Goal: Navigation & Orientation: Understand site structure

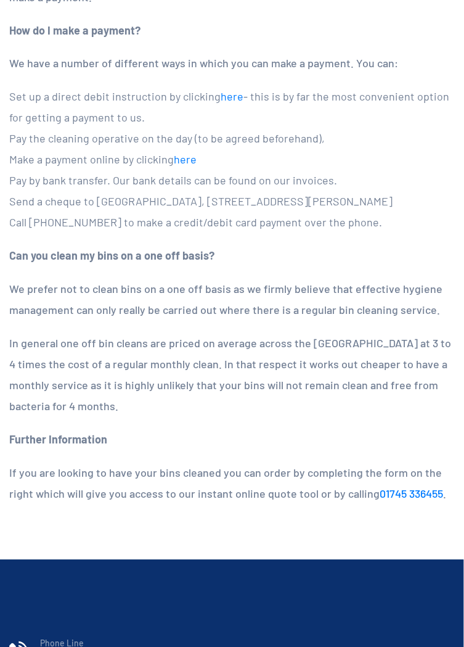
scroll to position [1670, 0]
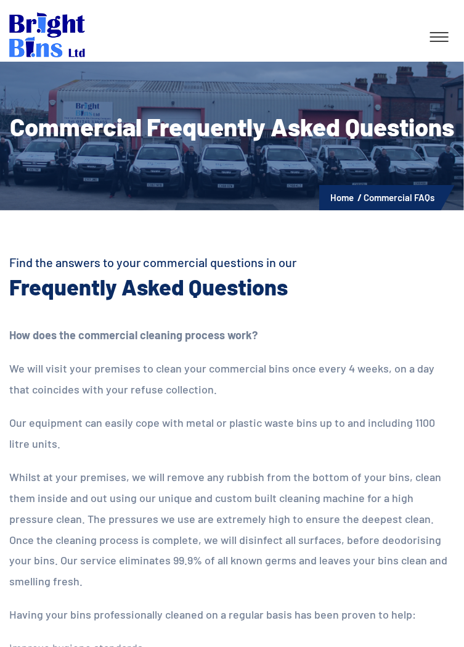
click at [442, 39] on link at bounding box center [439, 37] width 31 height 22
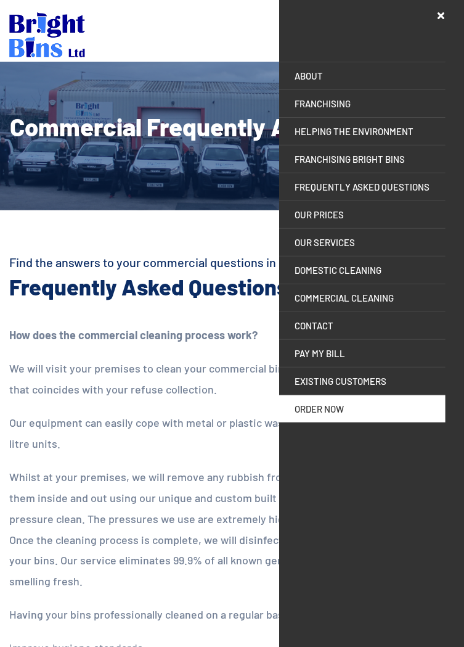
click at [332, 116] on link "FRANCHISING" at bounding box center [362, 103] width 166 height 27
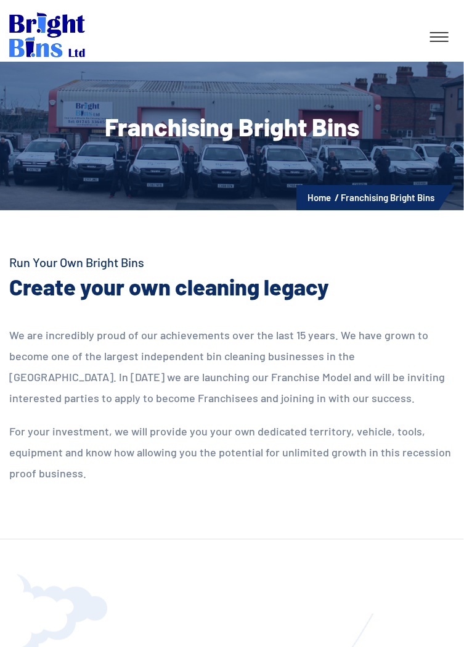
click at [440, 44] on link at bounding box center [439, 37] width 31 height 22
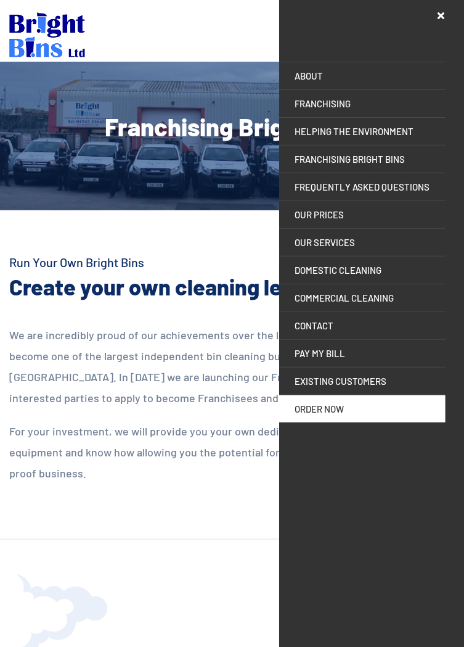
click at [383, 301] on link "Commercial Cleaning" at bounding box center [362, 297] width 166 height 27
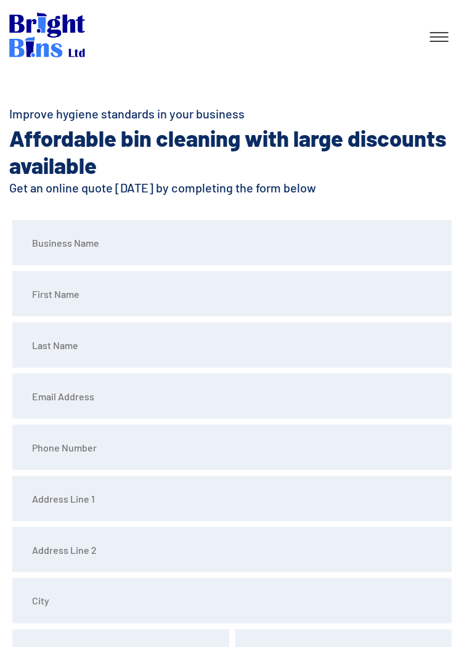
click at [445, 43] on link at bounding box center [439, 37] width 31 height 22
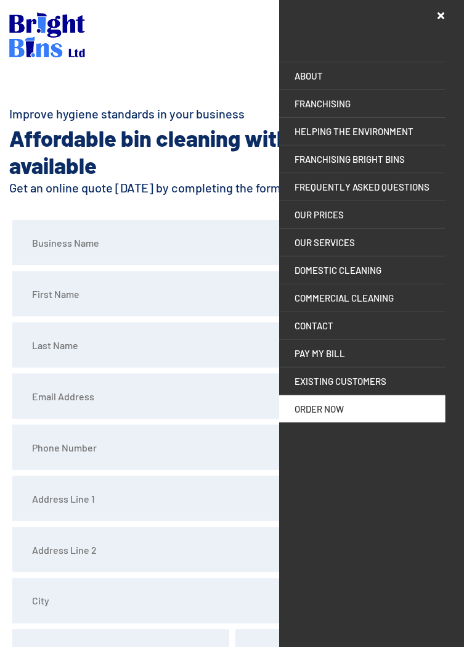
click at [382, 300] on link "Commercial Cleaning" at bounding box center [362, 297] width 166 height 27
